Goal: Information Seeking & Learning: Check status

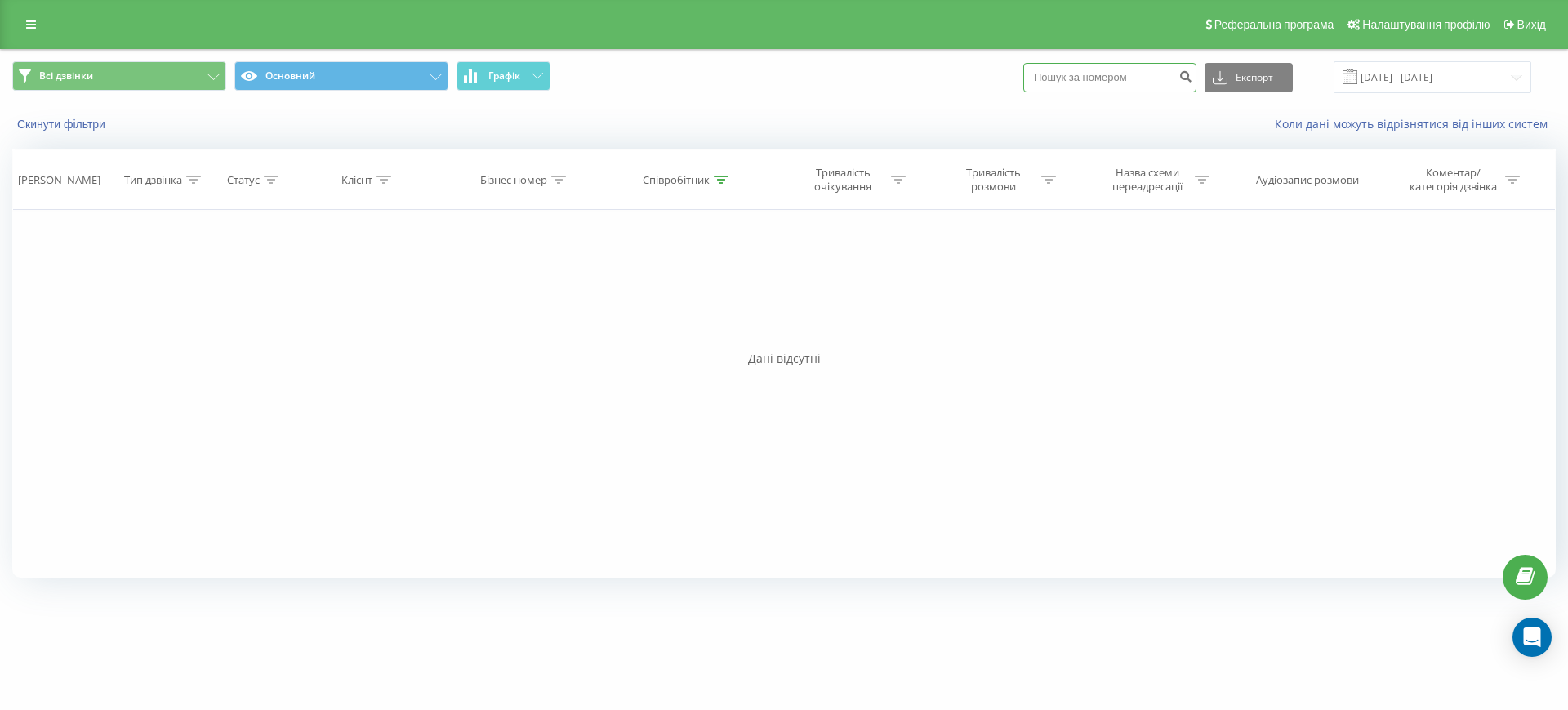
click at [1073, 86] on input at bounding box center [1109, 77] width 173 height 29
paste input "380668276992"
type input "380668276992"
click at [1192, 71] on icon "submit" at bounding box center [1185, 74] width 14 height 10
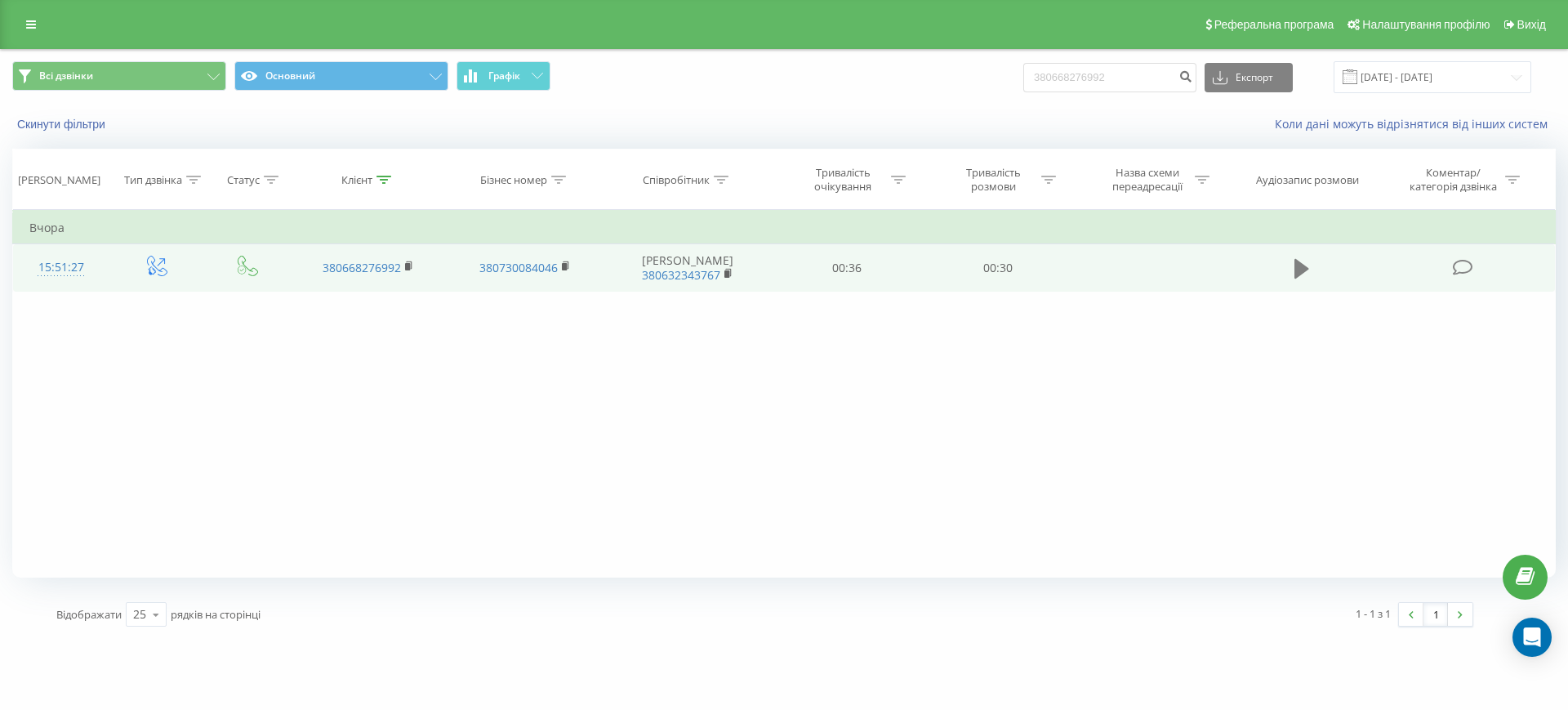
click at [1305, 272] on icon at bounding box center [1302, 268] width 14 height 23
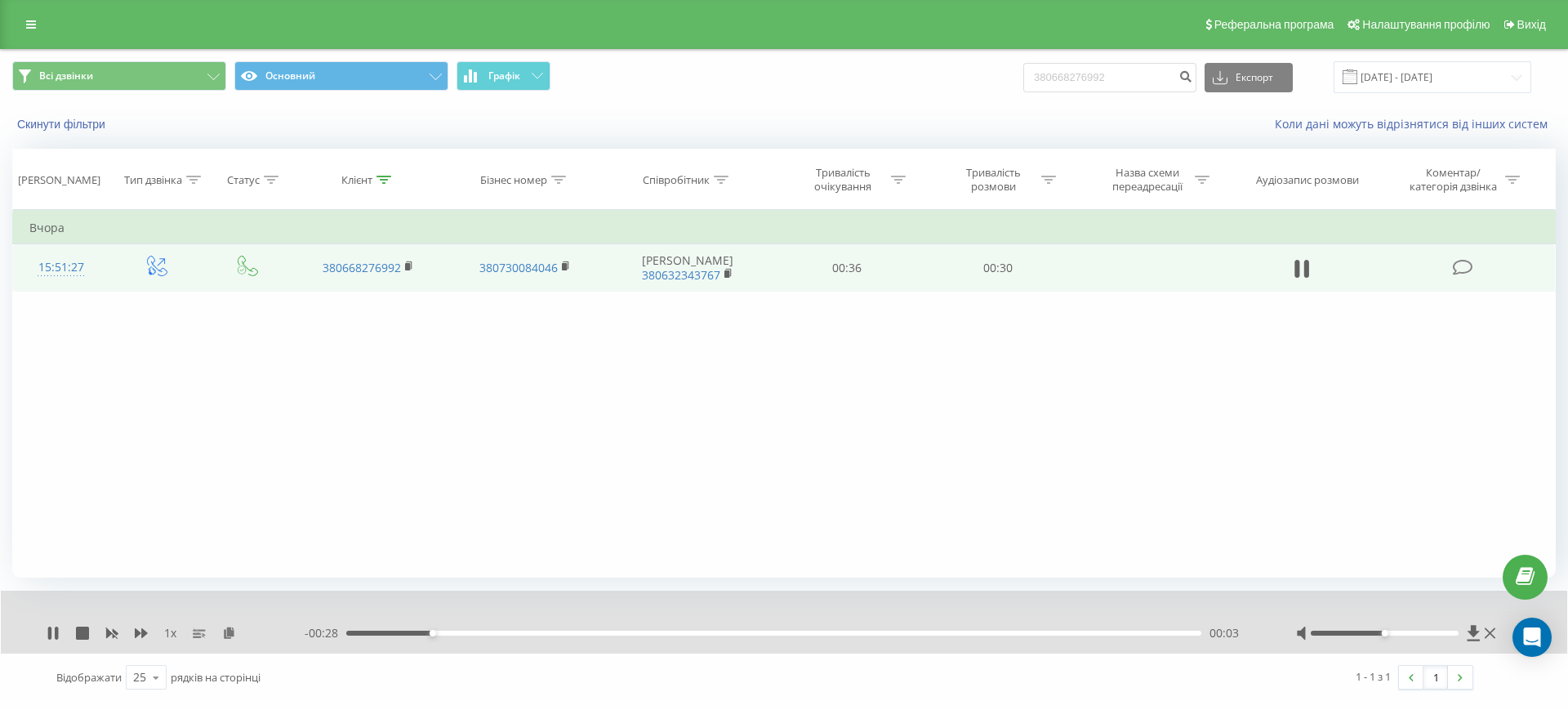
click at [1026, 472] on div "Фільтрувати за умовою Дорівнює Введіть значення Скасувати OK Фільтрувати за умо…" at bounding box center [784, 394] width 1544 height 368
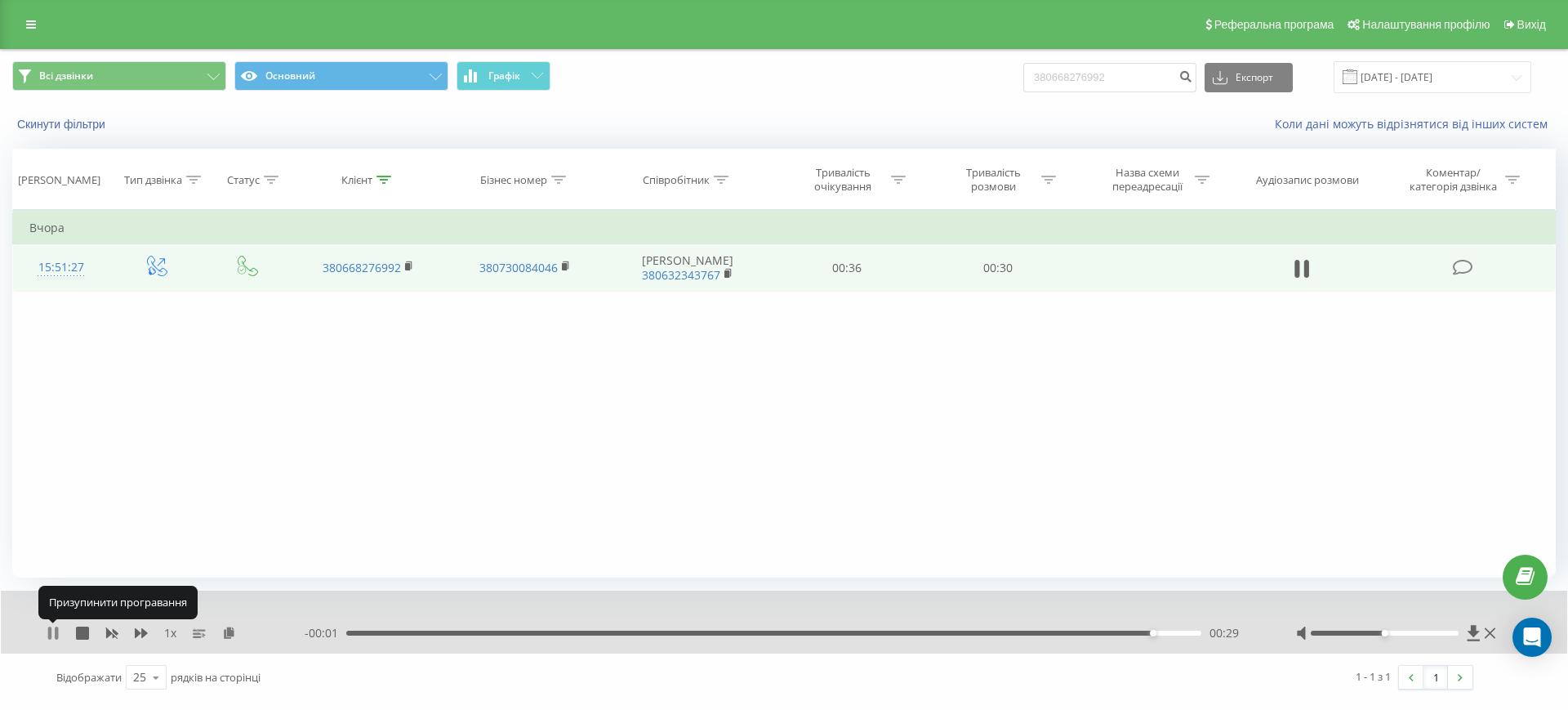
click at [49, 638] on icon at bounding box center [50, 633] width 4 height 13
click at [1120, 80] on input "380668276992" at bounding box center [1109, 77] width 173 height 29
paste input "79012015"
type input "380679012015"
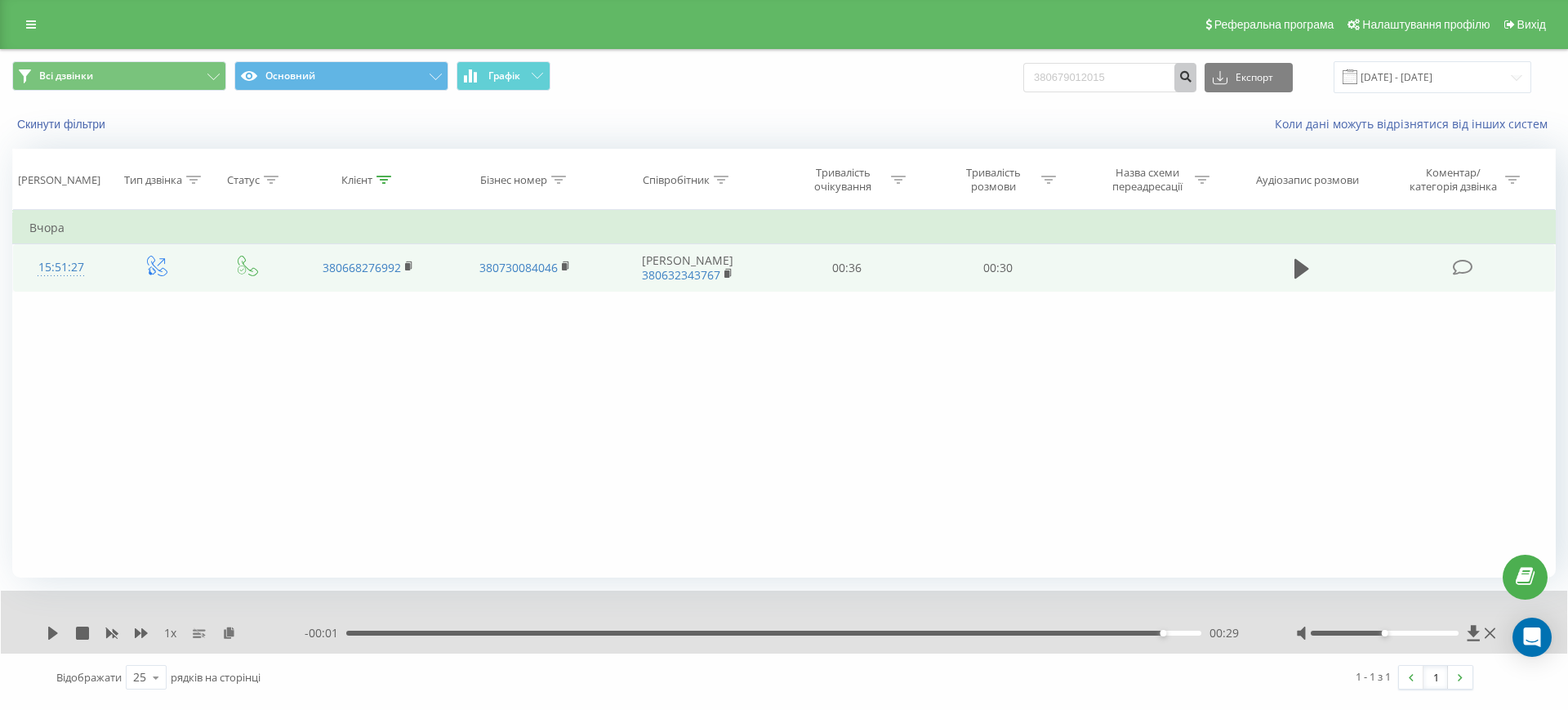
click at [1192, 70] on icon "submit" at bounding box center [1185, 74] width 14 height 10
